Goal: Transaction & Acquisition: Purchase product/service

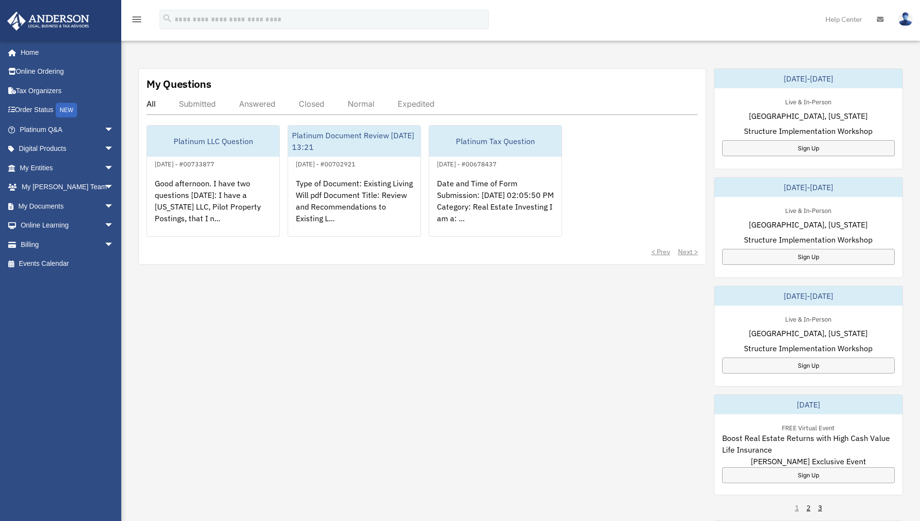
scroll to position [311, 0]
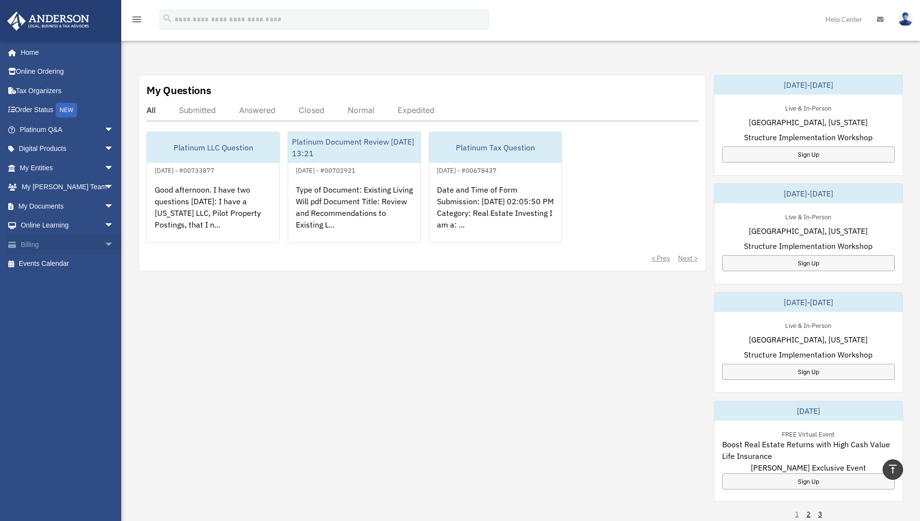
click at [78, 244] on link "Billing arrow_drop_down" at bounding box center [68, 244] width 122 height 19
click at [104, 244] on span "arrow_drop_down" at bounding box center [113, 245] width 19 height 20
click at [66, 264] on link "$ Open Invoices" at bounding box center [71, 264] width 115 height 20
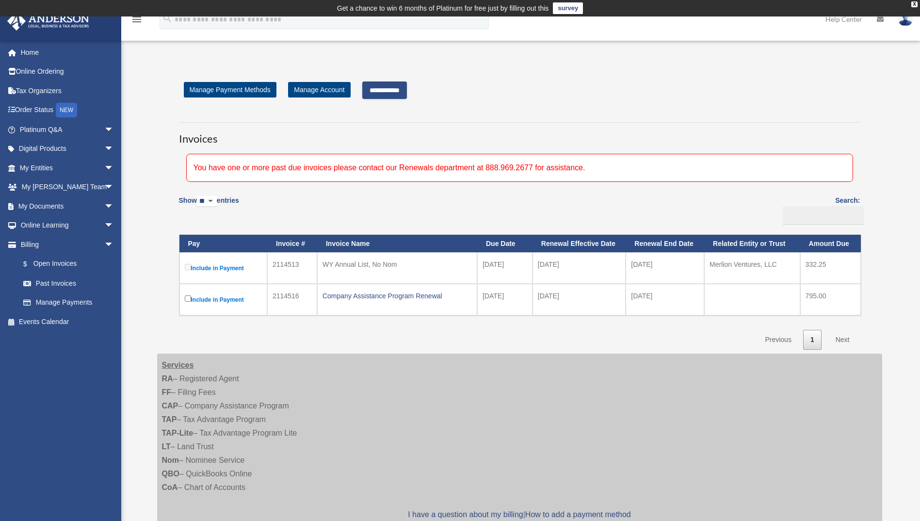
click at [240, 269] on label "Include in Payment" at bounding box center [224, 268] width 78 height 12
click at [84, 304] on link "Manage Payments" at bounding box center [71, 302] width 115 height 19
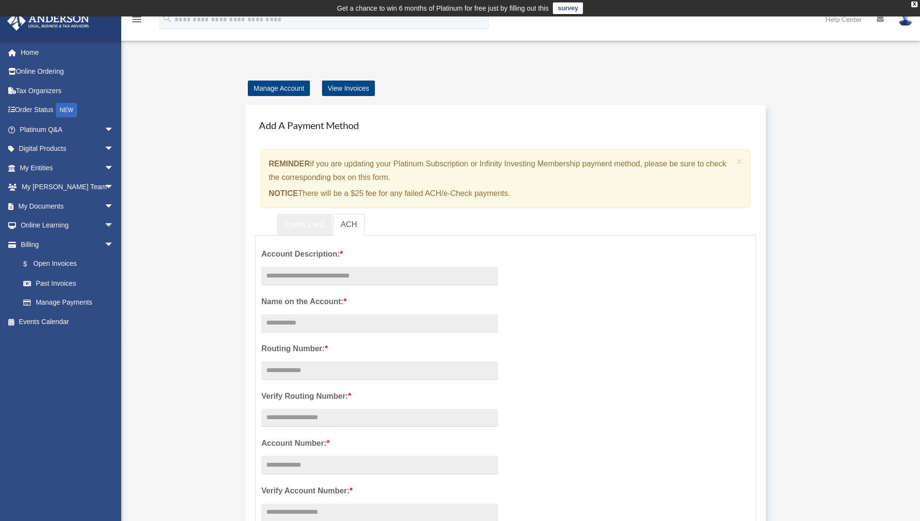
click at [304, 218] on link "Credit Card" at bounding box center [304, 225] width 55 height 22
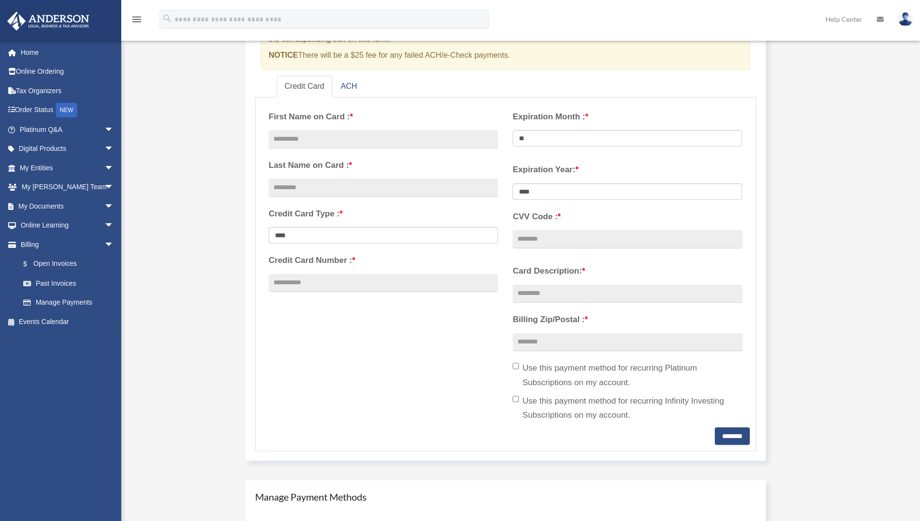
scroll to position [134, 0]
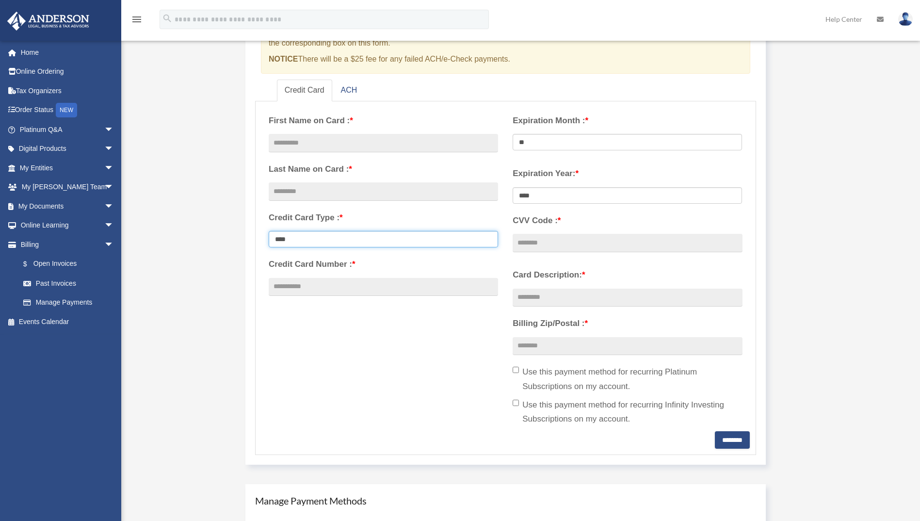
click at [430, 241] on select "**********" at bounding box center [383, 239] width 229 height 16
click at [269, 231] on select "**********" at bounding box center [383, 239] width 229 height 16
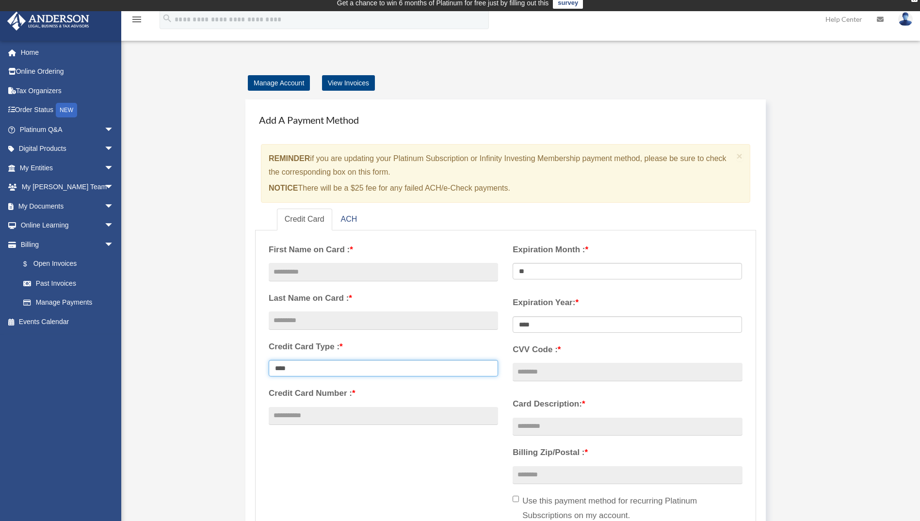
scroll to position [0, 0]
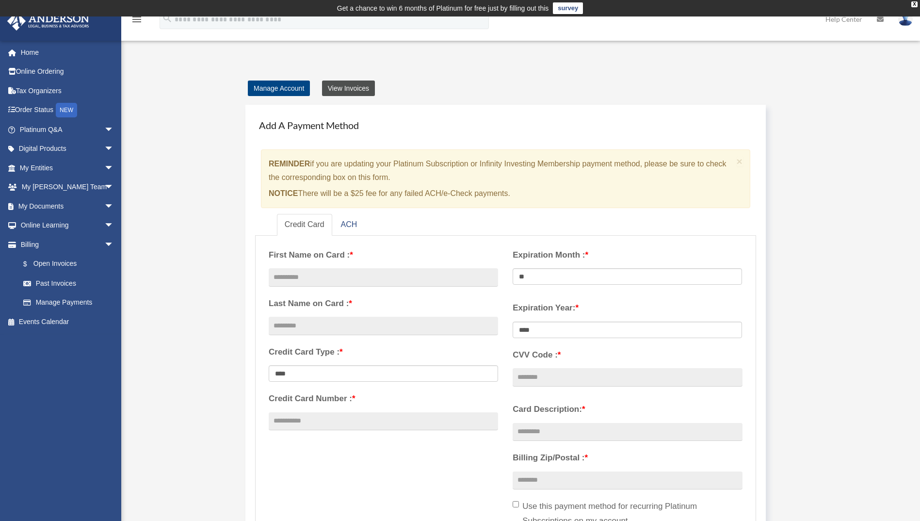
click at [364, 87] on link "View Invoices" at bounding box center [348, 89] width 53 height 16
click at [65, 266] on link "$ Open Invoices" at bounding box center [71, 264] width 115 height 20
